Goal: Find specific page/section: Find specific page/section

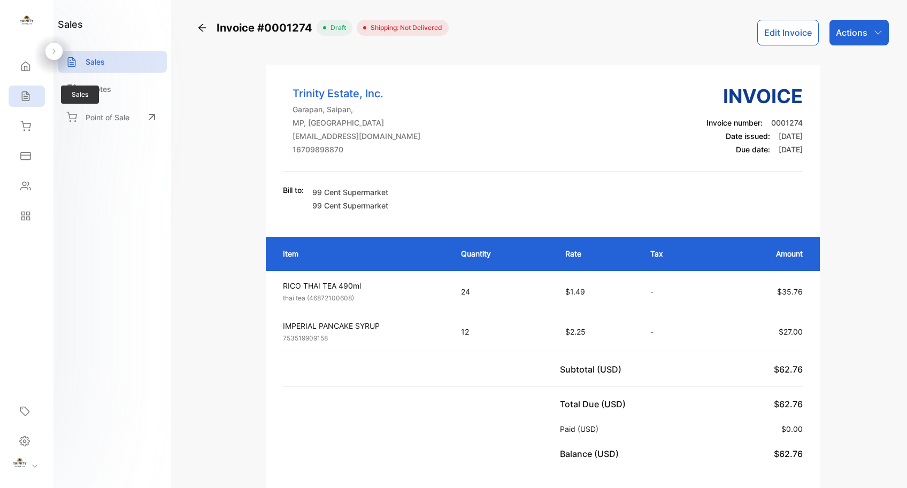
click at [42, 97] on div "Sales" at bounding box center [27, 96] width 36 height 21
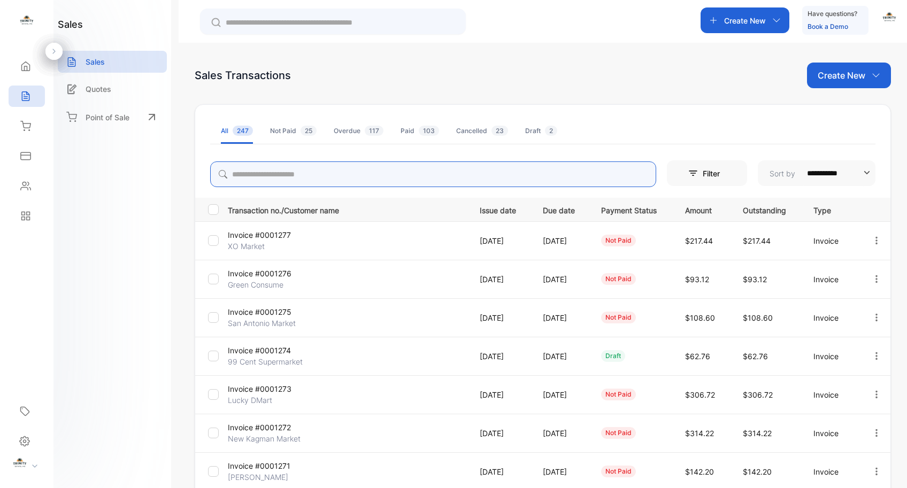
click at [377, 177] on input "search" at bounding box center [433, 175] width 446 height 26
type input "*****"
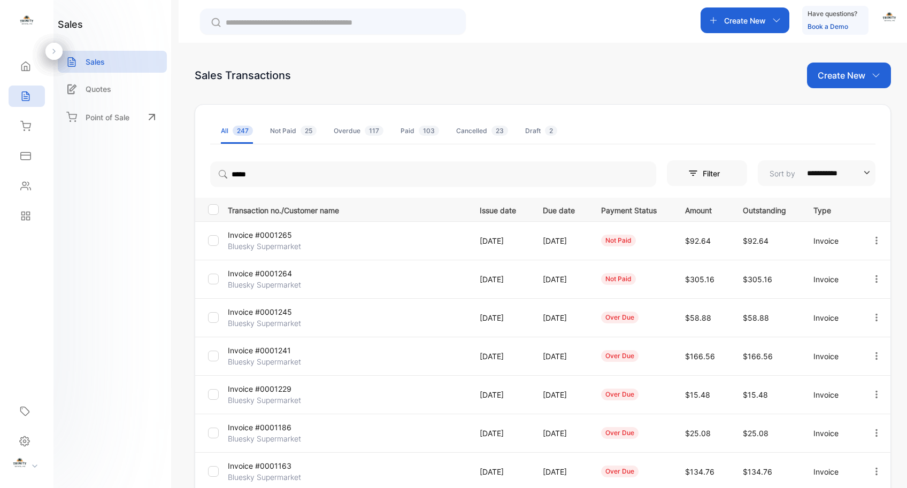
click at [276, 242] on p "Bluesky Supermarket" at bounding box center [268, 246] width 80 height 11
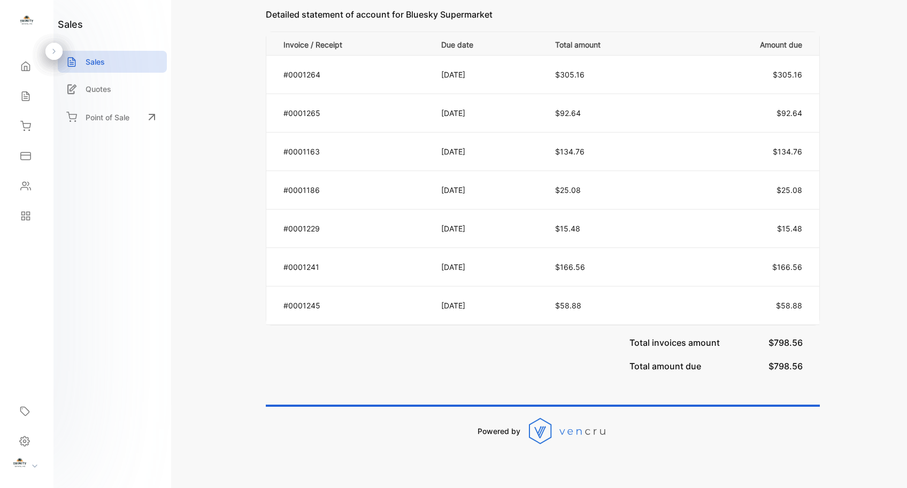
scroll to position [659, 0]
click at [34, 98] on div "Sales" at bounding box center [27, 96] width 36 height 21
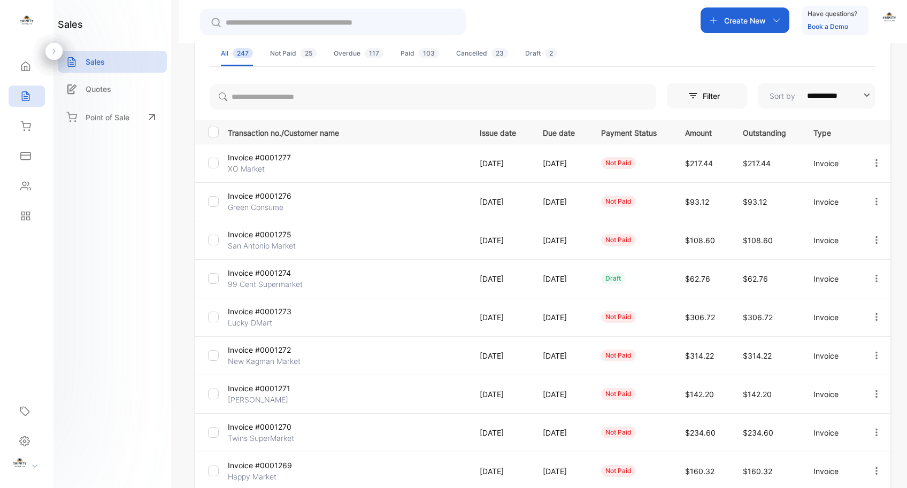
scroll to position [213, 0]
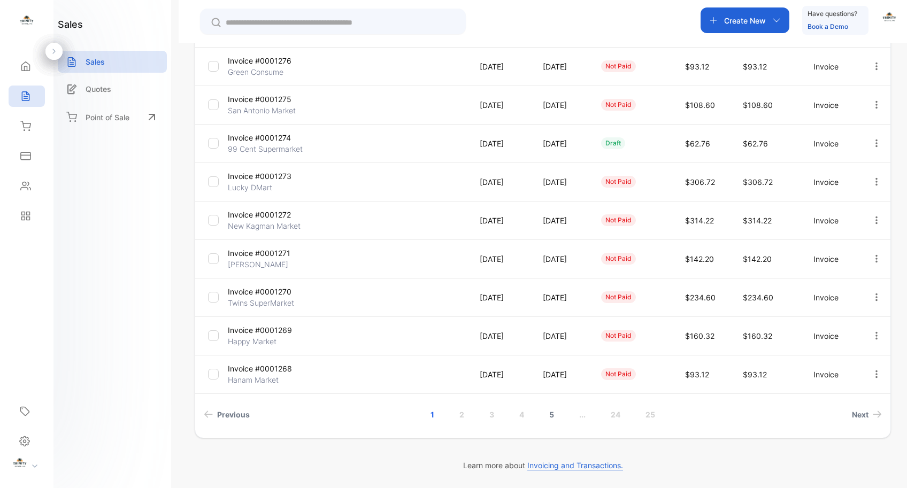
click at [554, 414] on link "5" at bounding box center [552, 415] width 30 height 20
click at [548, 417] on link "6" at bounding box center [552, 415] width 30 height 20
click at [567, 412] on link "7" at bounding box center [567, 415] width 30 height 20
click at [566, 415] on link "8" at bounding box center [567, 415] width 30 height 20
click at [566, 416] on link "9" at bounding box center [565, 415] width 30 height 20
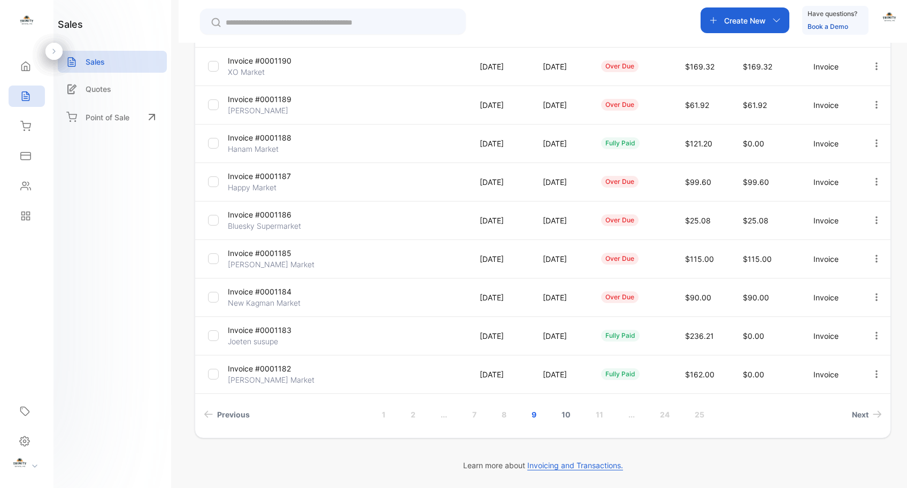
click at [564, 414] on link "10" at bounding box center [566, 415] width 35 height 20
click at [569, 416] on link "11" at bounding box center [568, 415] width 33 height 20
click at [571, 416] on link "12" at bounding box center [569, 415] width 34 height 20
click at [573, 416] on link "13" at bounding box center [571, 415] width 34 height 20
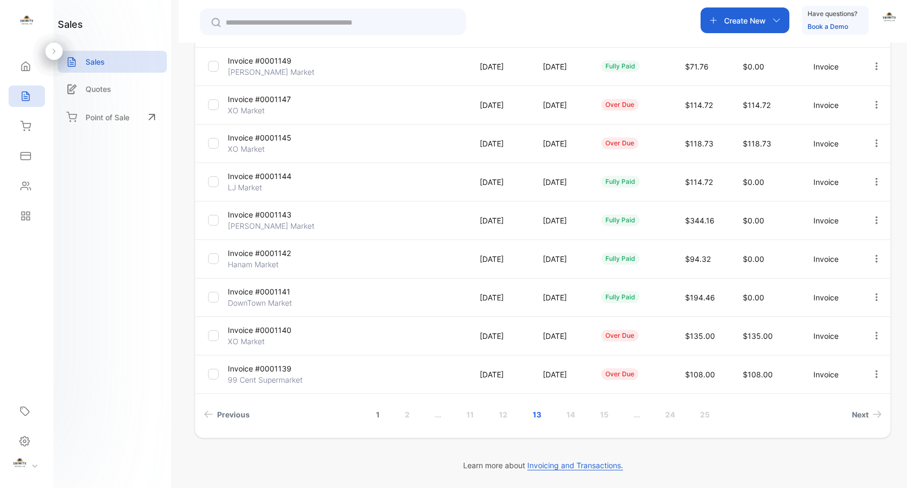
click at [373, 417] on link "1" at bounding box center [377, 415] width 29 height 20
click at [462, 417] on link "2" at bounding box center [462, 415] width 30 height 20
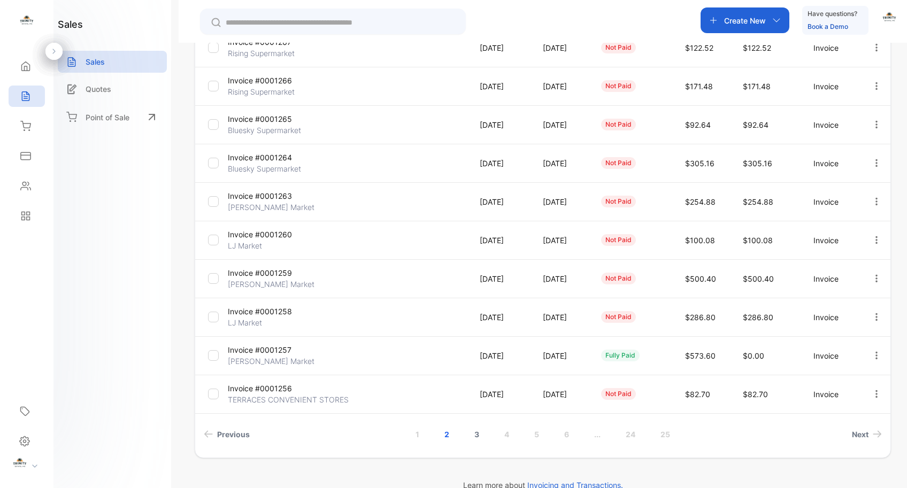
click at [475, 435] on link "3" at bounding box center [477, 435] width 30 height 20
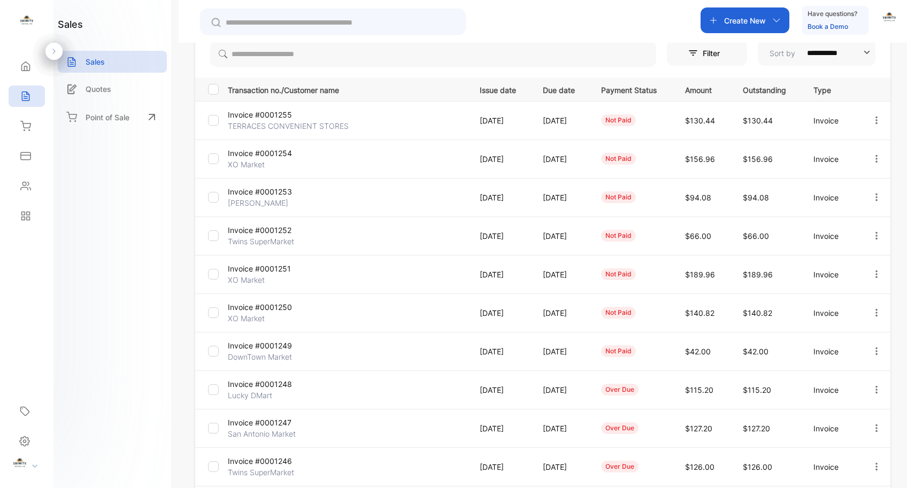
scroll to position [213, 0]
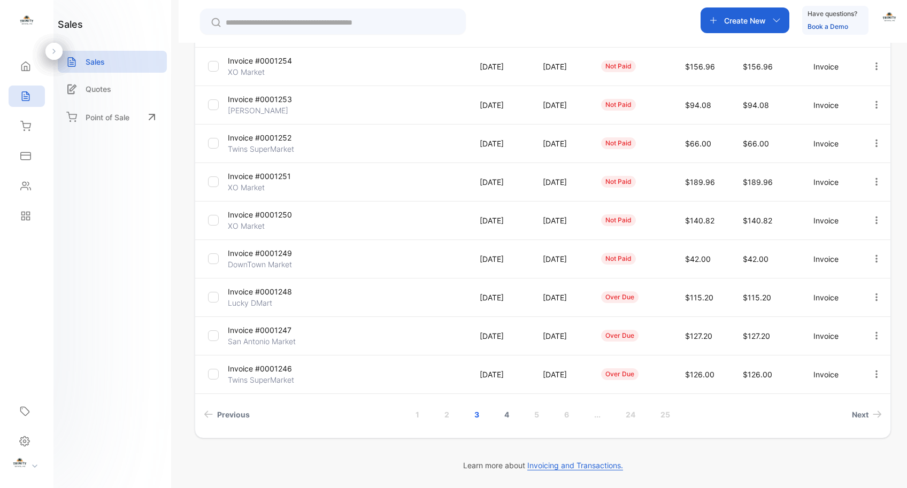
click at [502, 416] on link "4" at bounding box center [507, 415] width 30 height 20
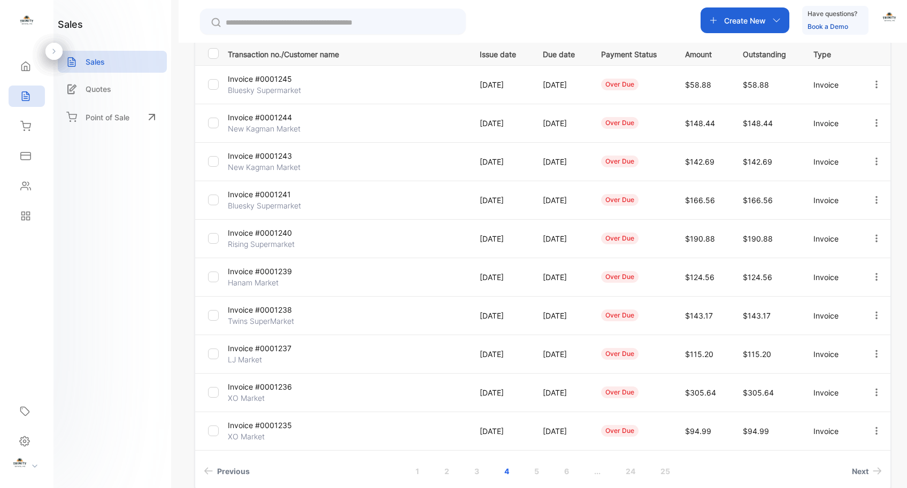
scroll to position [154, 0]
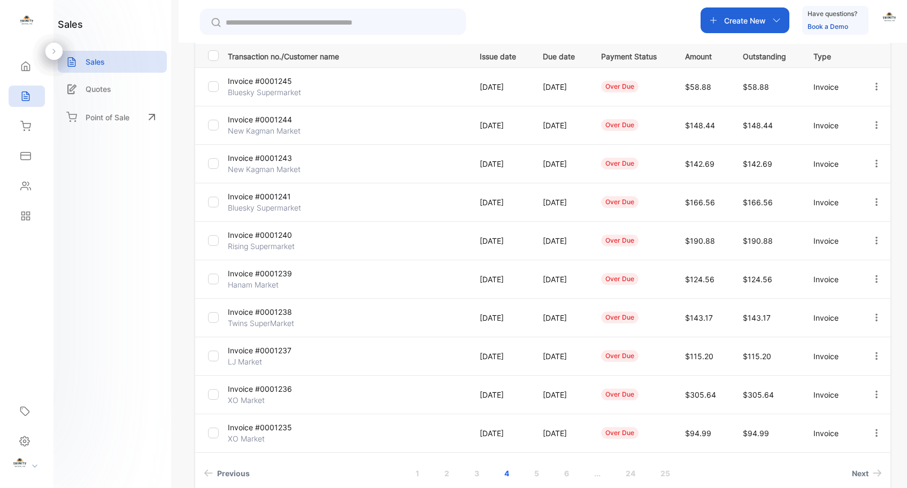
click at [503, 202] on p "[DATE]" at bounding box center [500, 202] width 41 height 11
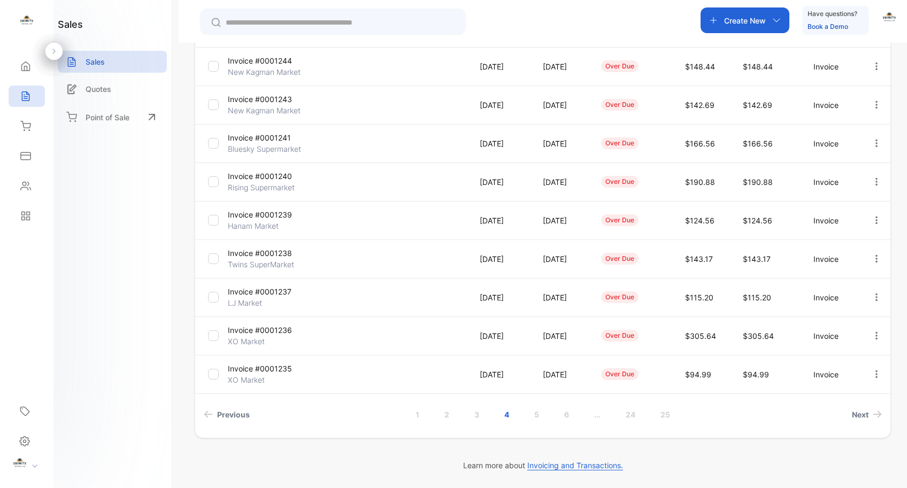
scroll to position [0, 0]
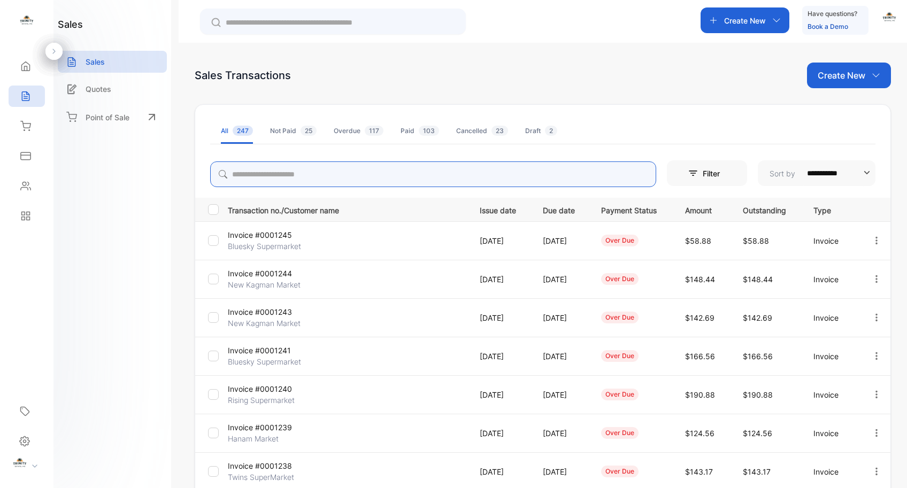
click at [381, 181] on input "search" at bounding box center [433, 175] width 446 height 26
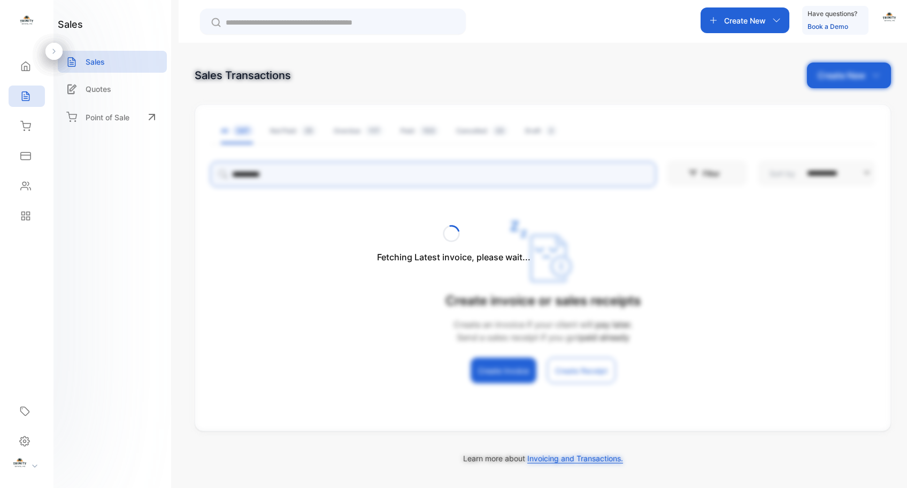
type input "**********"
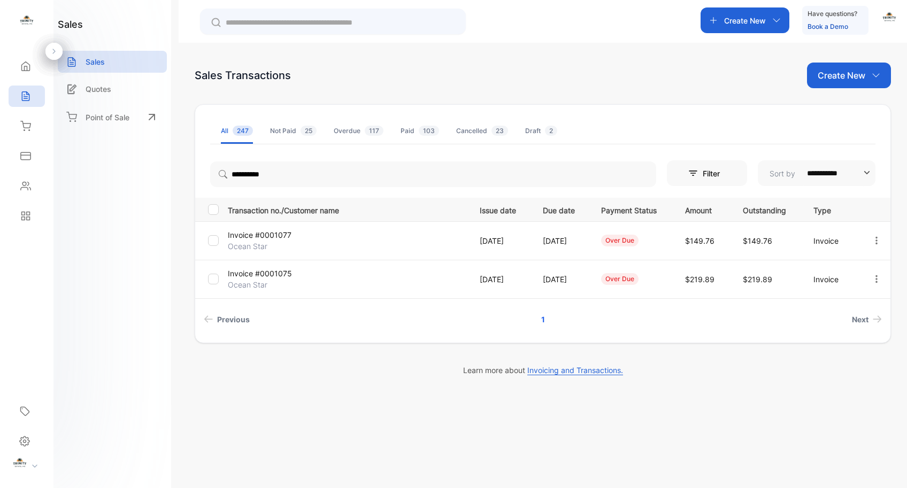
click at [266, 232] on p "Invoice #0001077" at bounding box center [268, 235] width 80 height 11
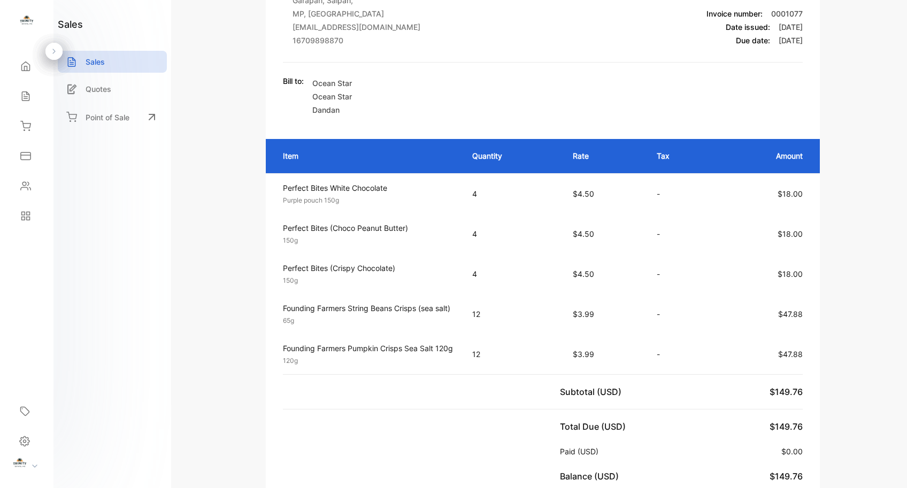
scroll to position [4, 0]
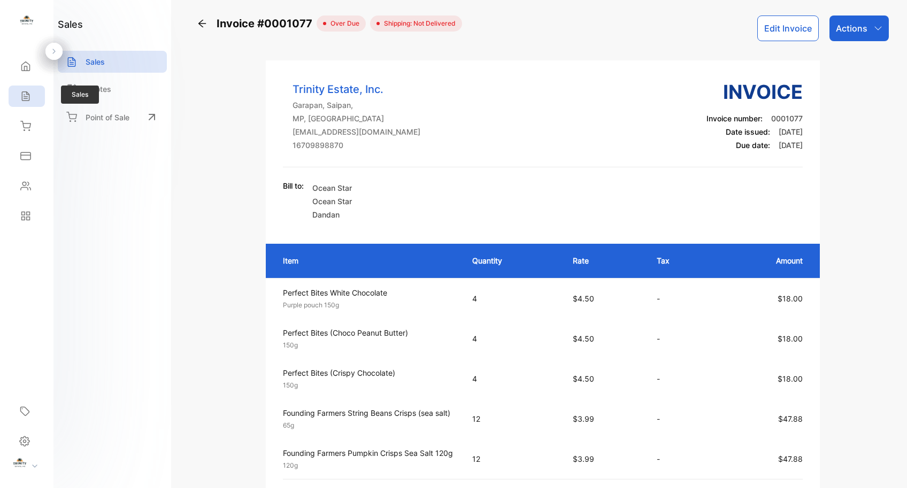
click at [26, 102] on div "Sales" at bounding box center [27, 96] width 36 height 21
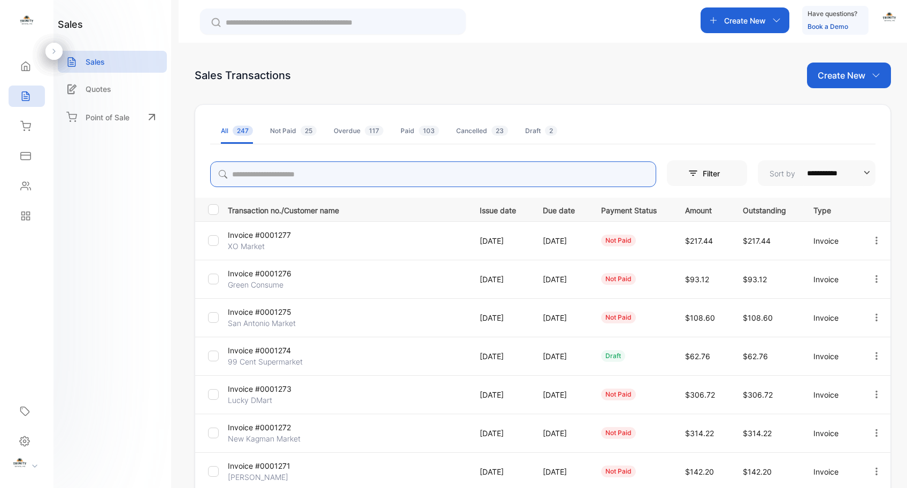
click at [525, 179] on input "search" at bounding box center [433, 175] width 446 height 26
type input "**"
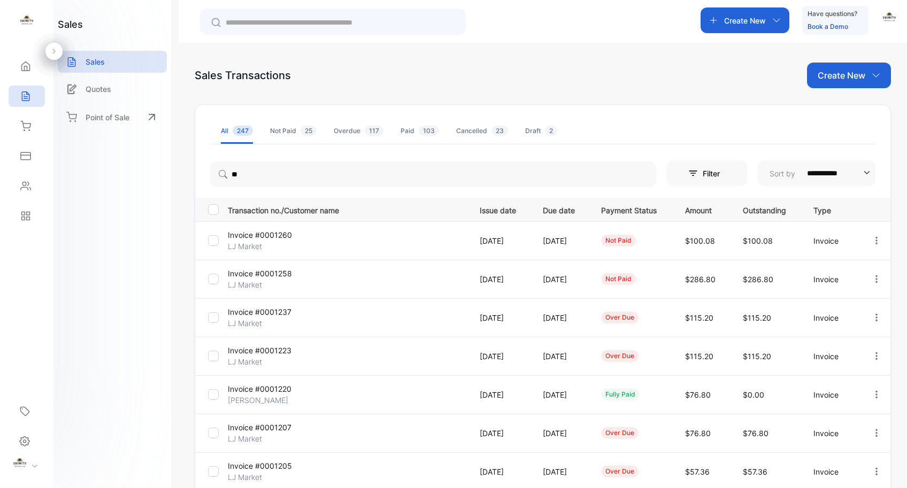
click at [272, 236] on p "Invoice #0001260" at bounding box center [268, 235] width 80 height 11
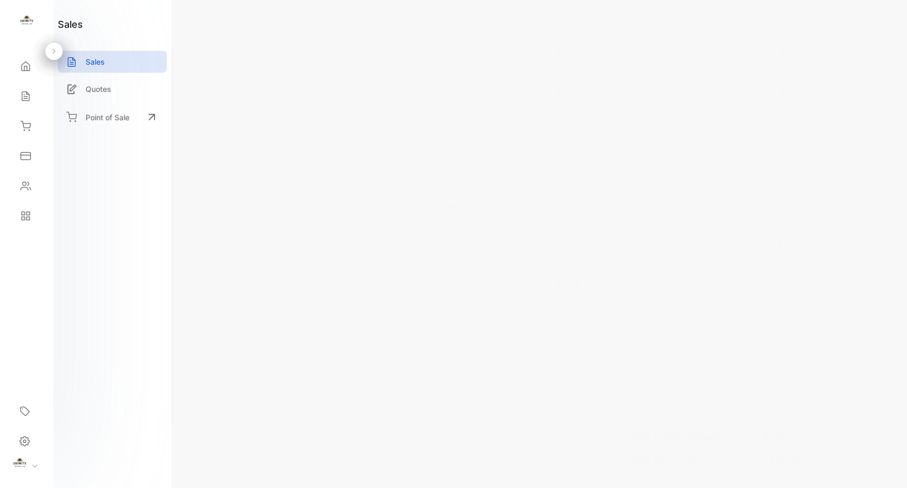
scroll to position [831, 0]
